Goal: Task Accomplishment & Management: Use online tool/utility

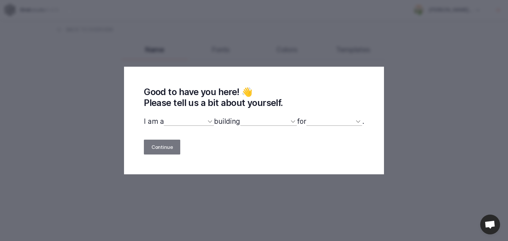
select select
click at [190, 123] on select "designer developer marketer entrepreneur maker person" at bounding box center [189, 121] width 50 height 9
select select "maker"
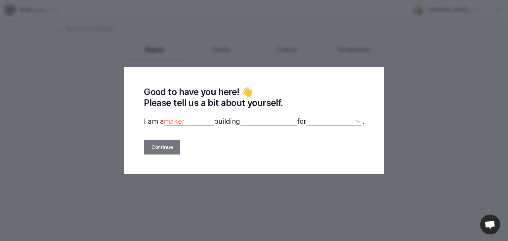
click at [164, 118] on select "designer developer marketer entrepreneur maker person" at bounding box center [189, 121] width 50 height 9
select select
click at [189, 123] on select "designer developer marketer entrepreneur maker person" at bounding box center [189, 121] width 50 height 9
select select "other"
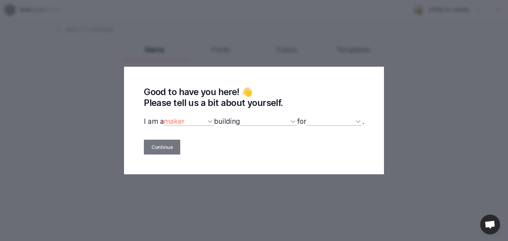
click at [164, 118] on select "designer developer marketer entrepreneur maker person" at bounding box center [189, 121] width 50 height 9
select select
click at [247, 125] on select "a website(s) a portfolio a webshop(s) experiments something else" at bounding box center [268, 121] width 57 height 9
select select "experiments"
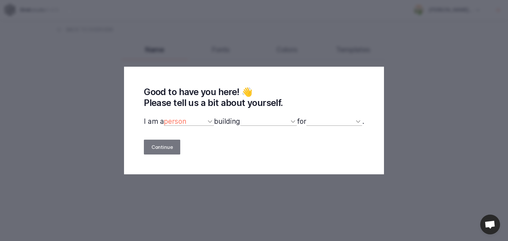
click at [240, 118] on select "a website(s) a portfolio a webshop(s) experiments something else" at bounding box center [268, 121] width 57 height 9
drag, startPoint x: 330, startPoint y: 115, endPoint x: 330, endPoint y: 122, distance: 6.9
click at [330, 115] on div "Good to have you here! 👋 Please tell us a bit about yourself. I am a designer d…" at bounding box center [254, 121] width 260 height 108
click at [330, 122] on select "myself our company a client a friend clients my dog (other)" at bounding box center [334, 121] width 56 height 9
select select "self"
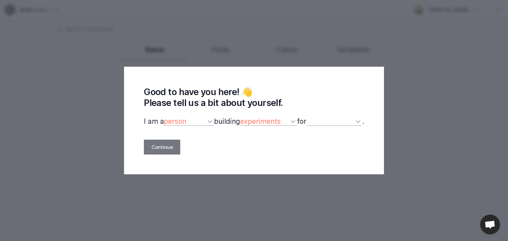
click at [310, 118] on select "myself our company a client a friend clients my dog (other)" at bounding box center [334, 121] width 56 height 9
click at [153, 148] on button "Continue" at bounding box center [162, 147] width 36 height 15
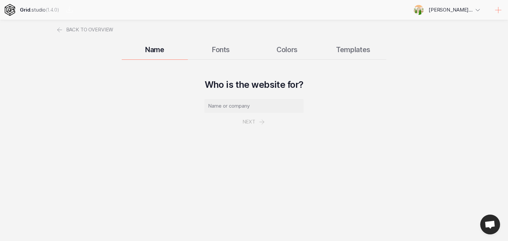
click at [153, 46] on h3 "Name" at bounding box center [155, 50] width 66 height 8
click at [215, 53] on div "Name Fonts Colors Templates" at bounding box center [254, 50] width 397 height 20
click at [247, 104] on input "text" at bounding box center [253, 106] width 99 height 14
drag, startPoint x: 254, startPoint y: 105, endPoint x: 227, endPoint y: 107, distance: 26.9
click at [228, 107] on input "text" at bounding box center [253, 106] width 99 height 14
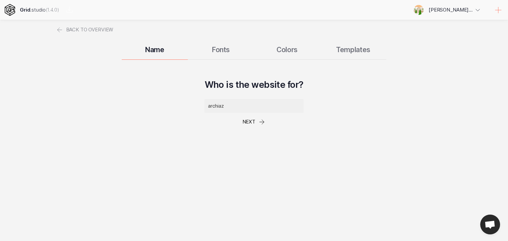
type input "archiaz"
drag, startPoint x: 263, startPoint y: 113, endPoint x: 267, endPoint y: 121, distance: 9.5
click at [267, 121] on button "Next" at bounding box center [254, 122] width 38 height 18
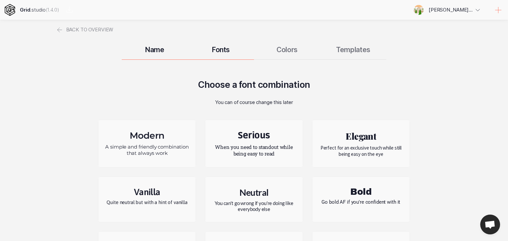
drag, startPoint x: 167, startPoint y: 150, endPoint x: 169, endPoint y: 156, distance: 6.4
click at [169, 156] on div "Modern A simple and friendly combination that always work" at bounding box center [147, 143] width 97 height 47
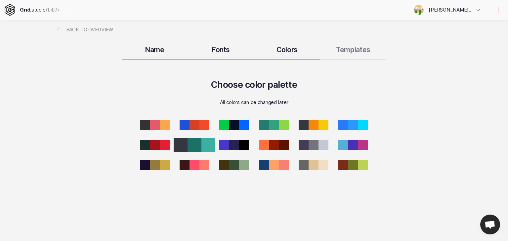
drag, startPoint x: 201, startPoint y: 144, endPoint x: 199, endPoint y: 140, distance: 5.0
click at [200, 144] on div at bounding box center [195, 145] width 42 height 14
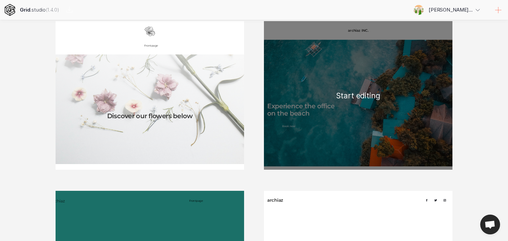
click at [343, 120] on div "archiaz INC. Experience the office on the beach Book now Boat access Proin hend…" at bounding box center [358, 95] width 188 height 149
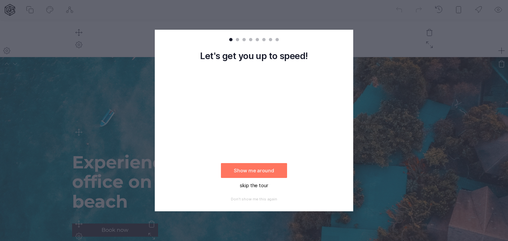
click at [262, 187] on button "skip the tour" at bounding box center [254, 185] width 66 height 15
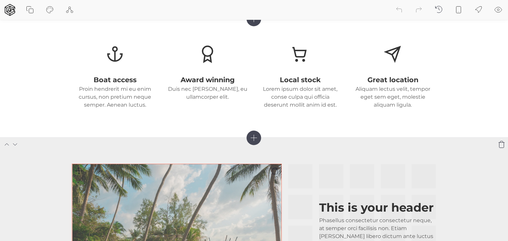
scroll to position [259, 0]
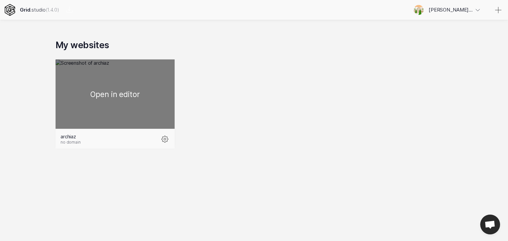
click at [107, 128] on div at bounding box center [115, 94] width 119 height 69
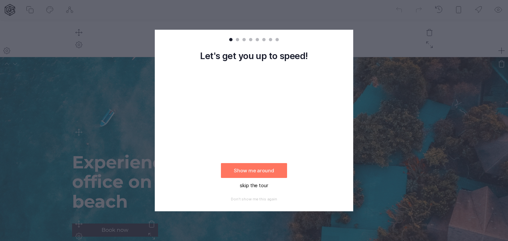
click at [255, 185] on button "skip the tour" at bounding box center [254, 185] width 66 height 15
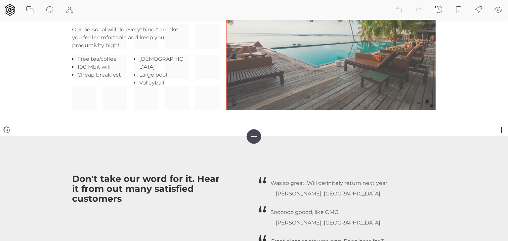
scroll to position [788, 0]
